Goal: Check status: Check status

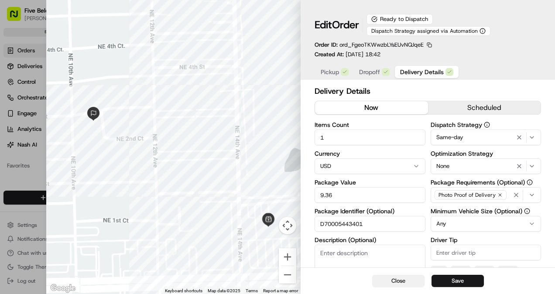
scroll to position [44, 0]
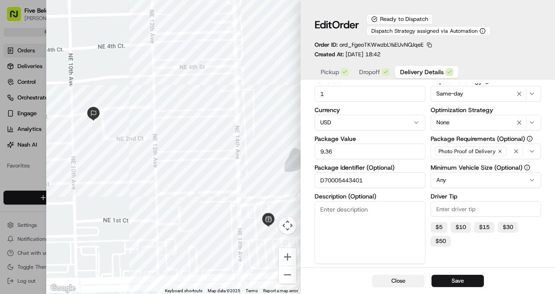
click at [396, 283] on button "Close" at bounding box center [398, 281] width 52 height 12
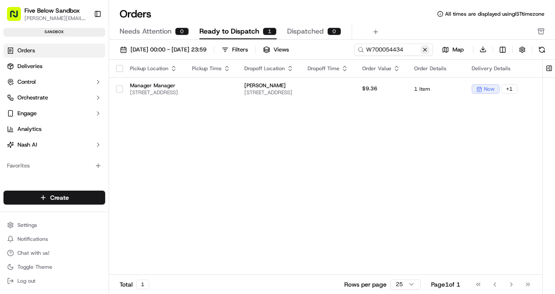
click at [423, 47] on button at bounding box center [424, 49] width 9 height 9
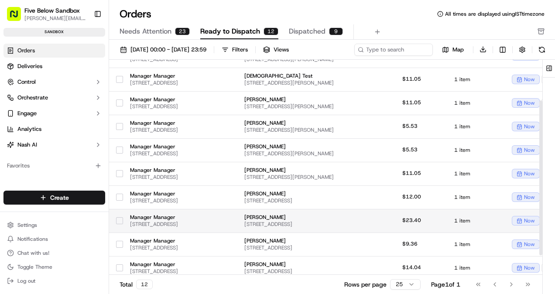
scroll to position [57, 0]
click at [178, 222] on span "[STREET_ADDRESS]" at bounding box center [154, 224] width 48 height 7
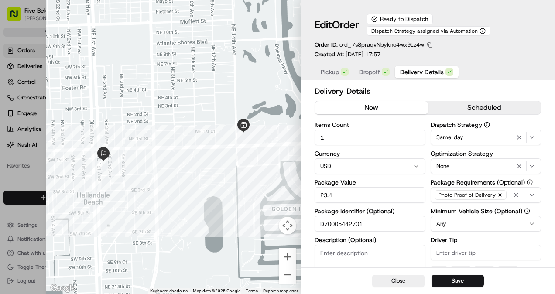
click at [352, 225] on input "D70005442701" at bounding box center [369, 224] width 111 height 16
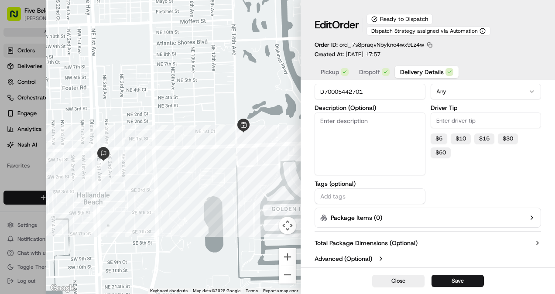
click at [345, 256] on label "Advanced (Optional)" at bounding box center [343, 258] width 58 height 9
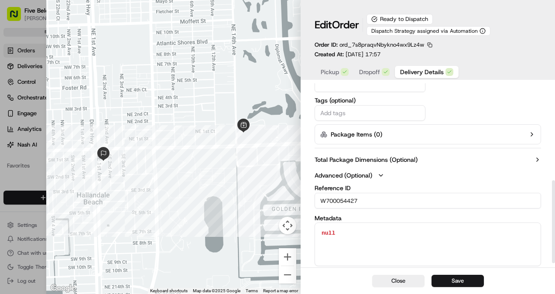
scroll to position [216, 0]
click at [335, 199] on input "W700054427" at bounding box center [427, 200] width 226 height 16
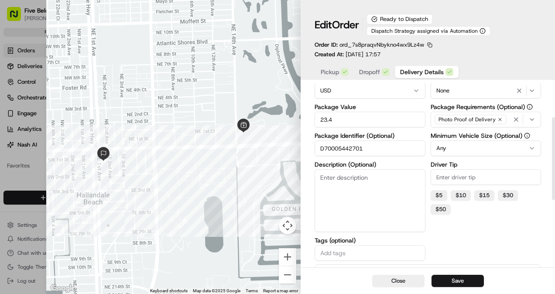
scroll to position [75, 0]
click at [353, 148] on input "D70005442701" at bounding box center [369, 149] width 111 height 16
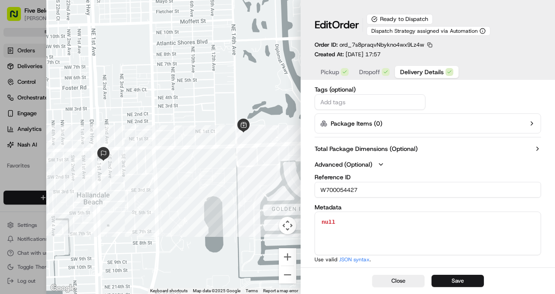
click at [344, 192] on input "W700054427" at bounding box center [427, 190] width 226 height 16
